Goal: Navigation & Orientation: Find specific page/section

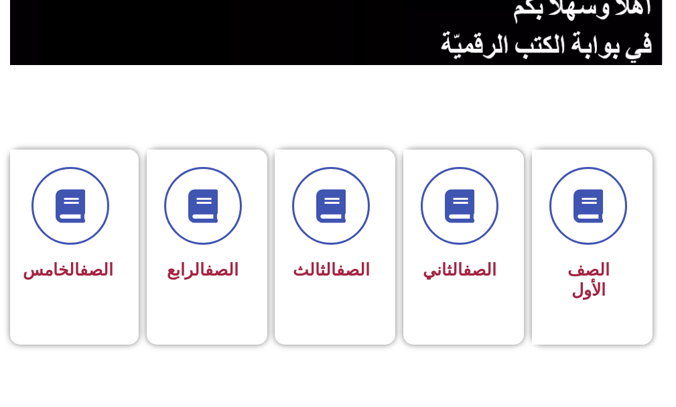
scroll to position [276, 0]
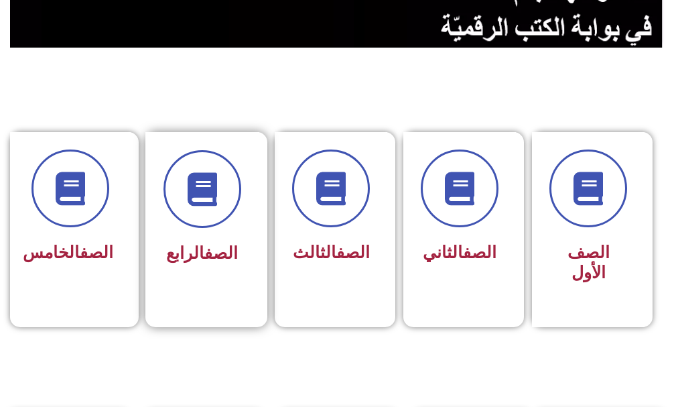
click at [190, 227] on div at bounding box center [203, 189] width 78 height 78
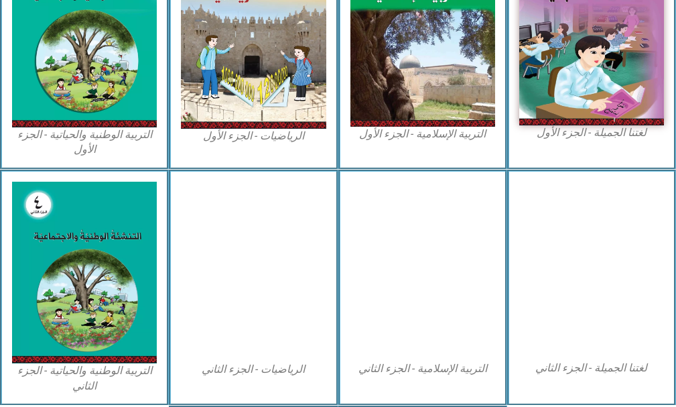
scroll to position [273, 0]
